Goal: Transaction & Acquisition: Purchase product/service

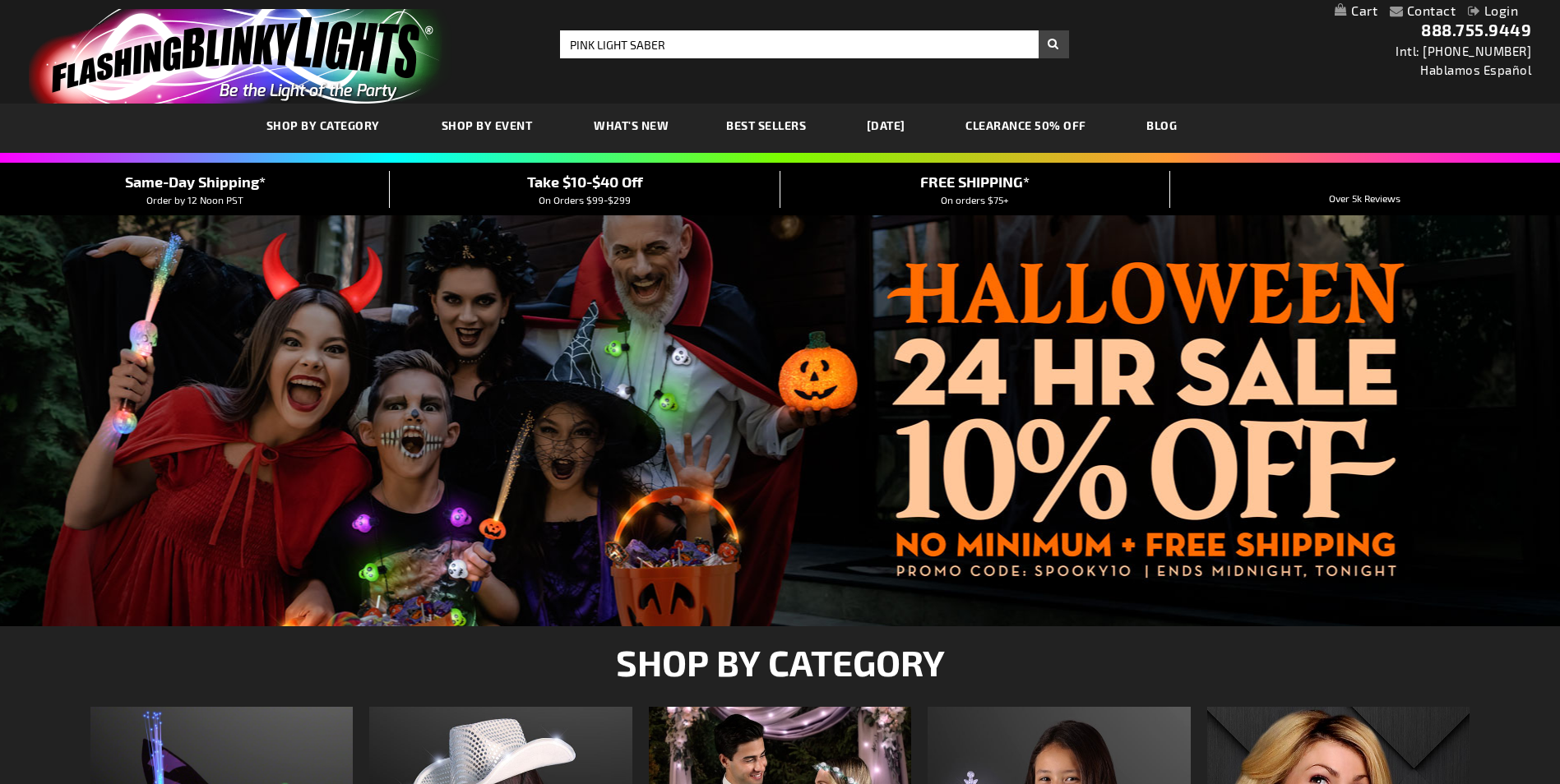
type input "PINK LIGHT SABER"
click at [1038, 30] on button "Search" at bounding box center [1054, 44] width 30 height 28
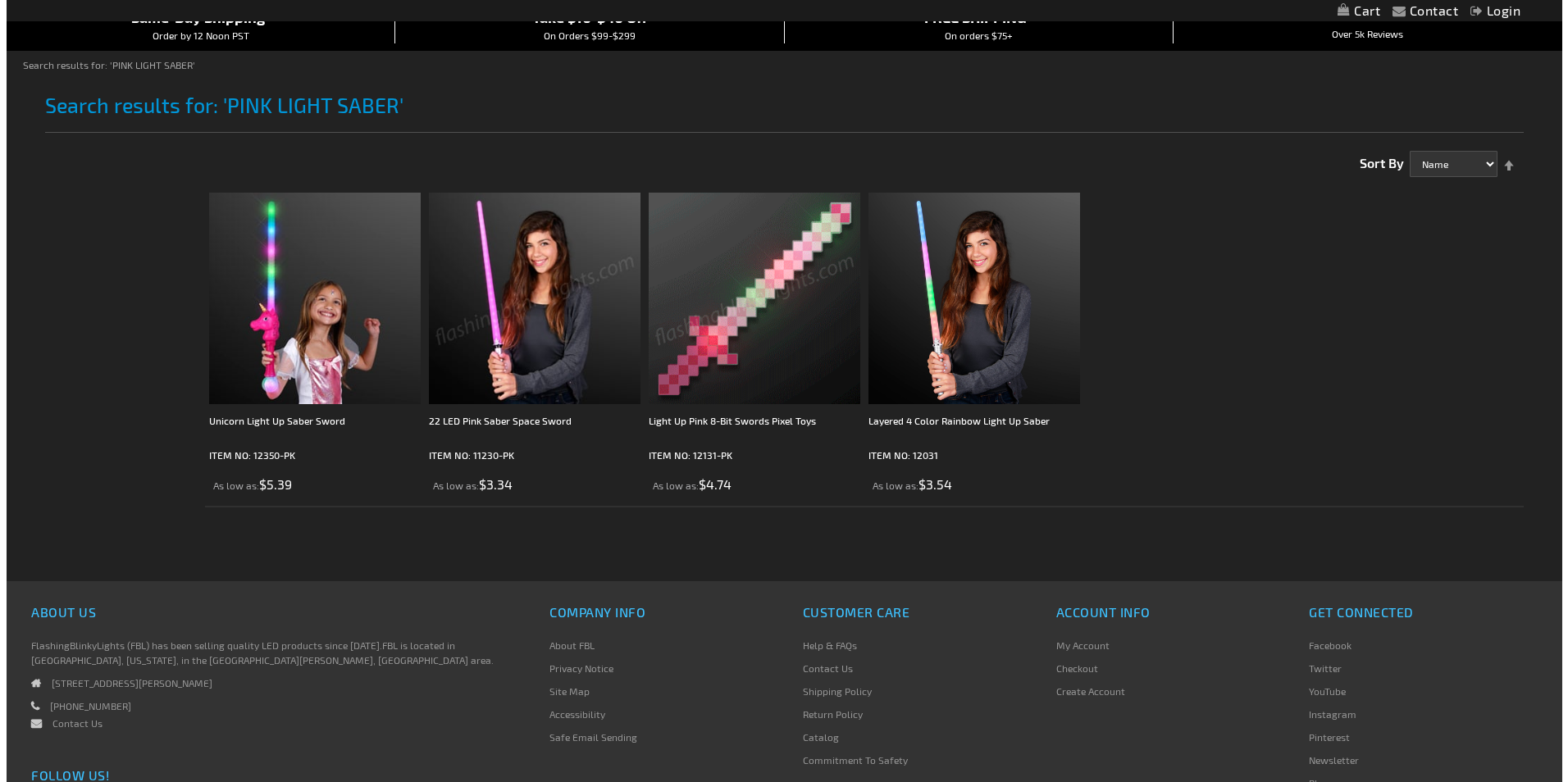
scroll to position [164, 0]
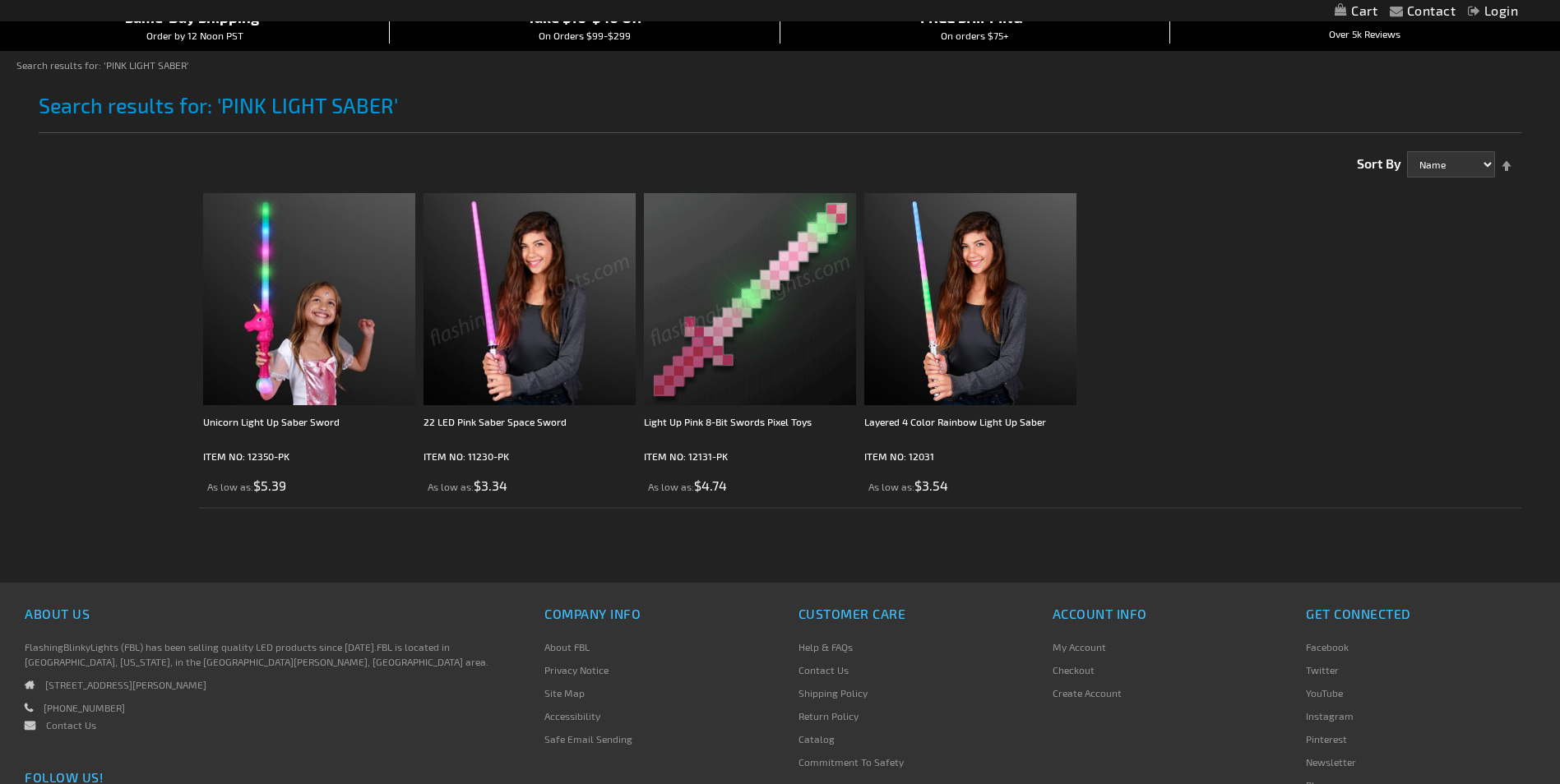
click at [680, 374] on img at bounding box center [750, 299] width 212 height 212
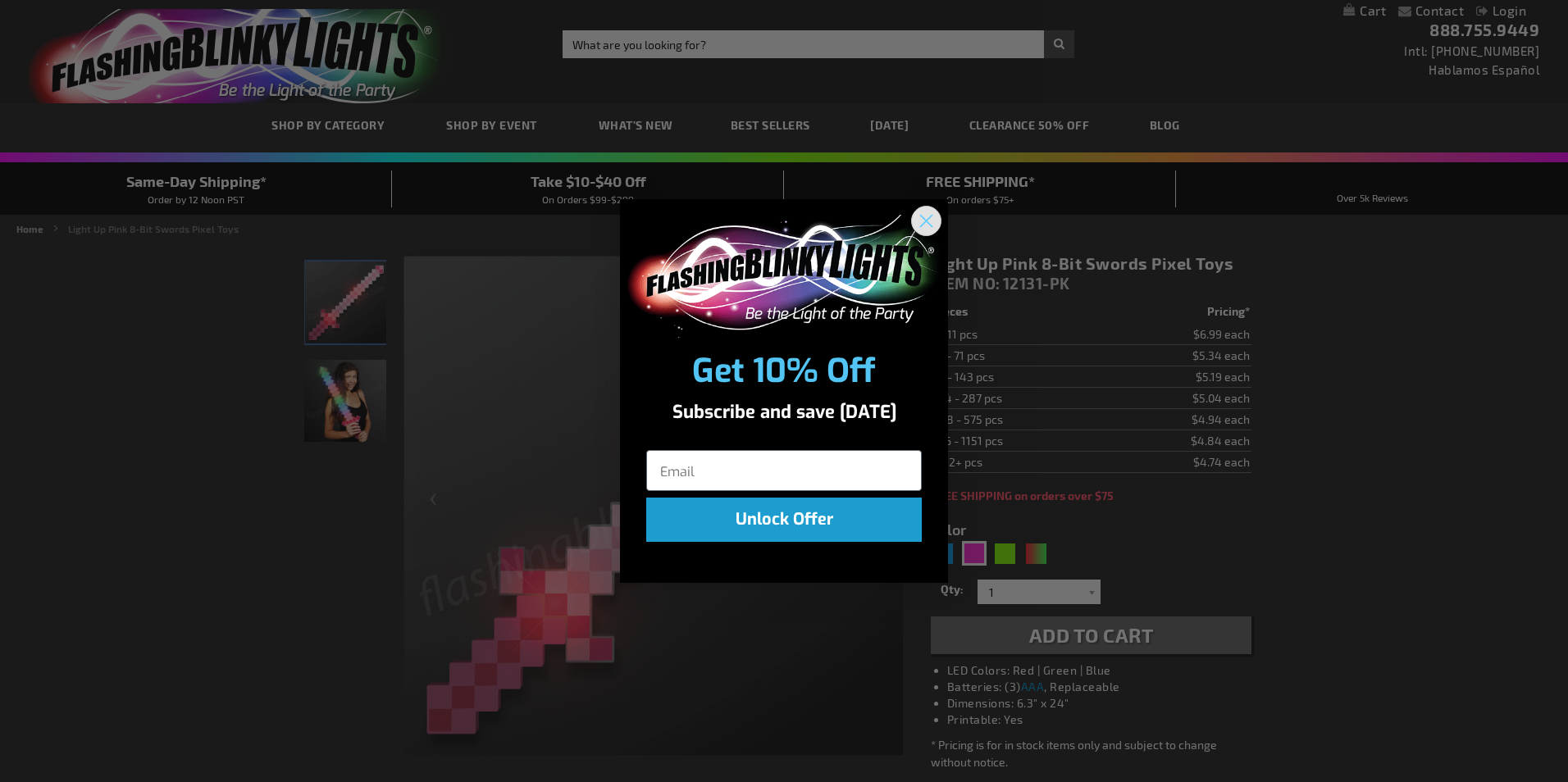
click at [925, 215] on circle "Close dialog" at bounding box center [926, 220] width 27 height 27
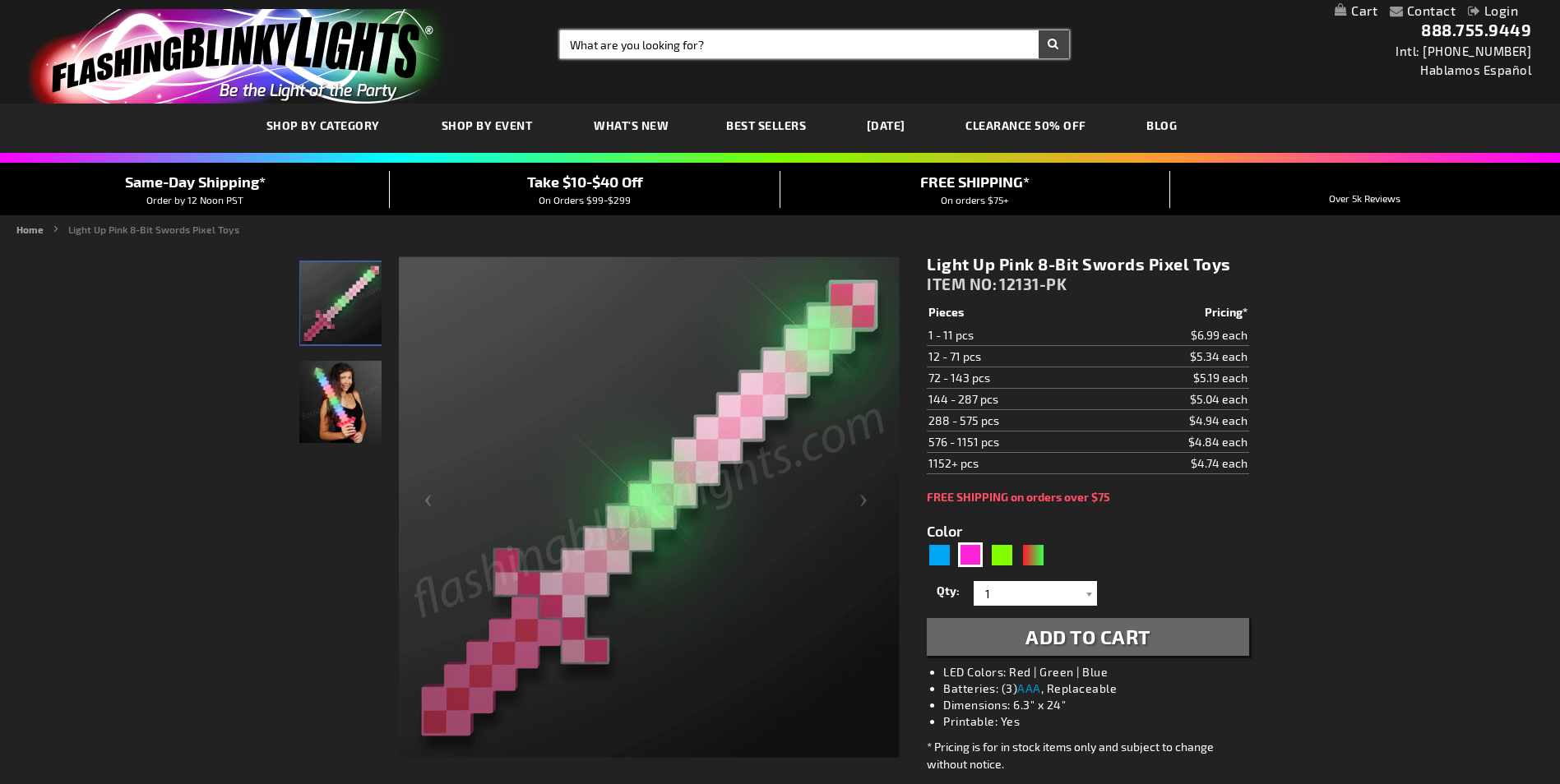
click at [642, 46] on input "Search" at bounding box center [814, 44] width 508 height 28
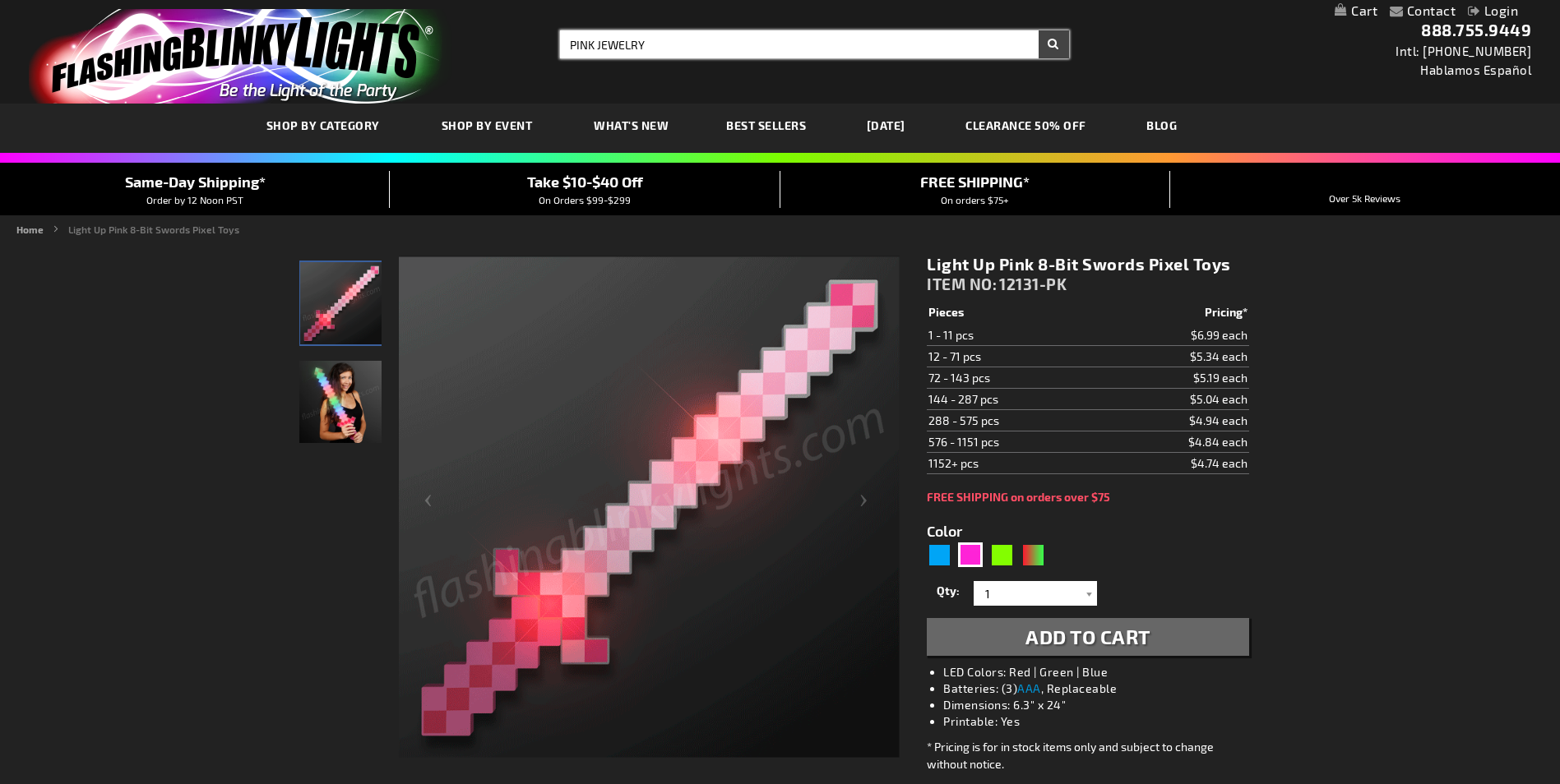
type input "PINK JEWELRY"
click at [1038, 30] on button "Search" at bounding box center [1054, 44] width 30 height 28
